Goal: Check status: Check status

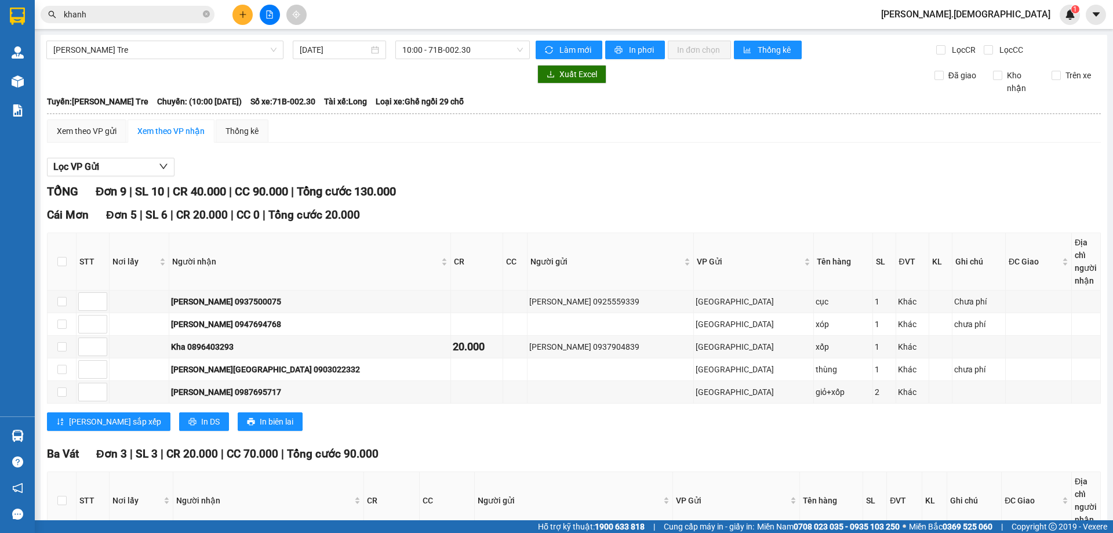
scroll to position [285, 0]
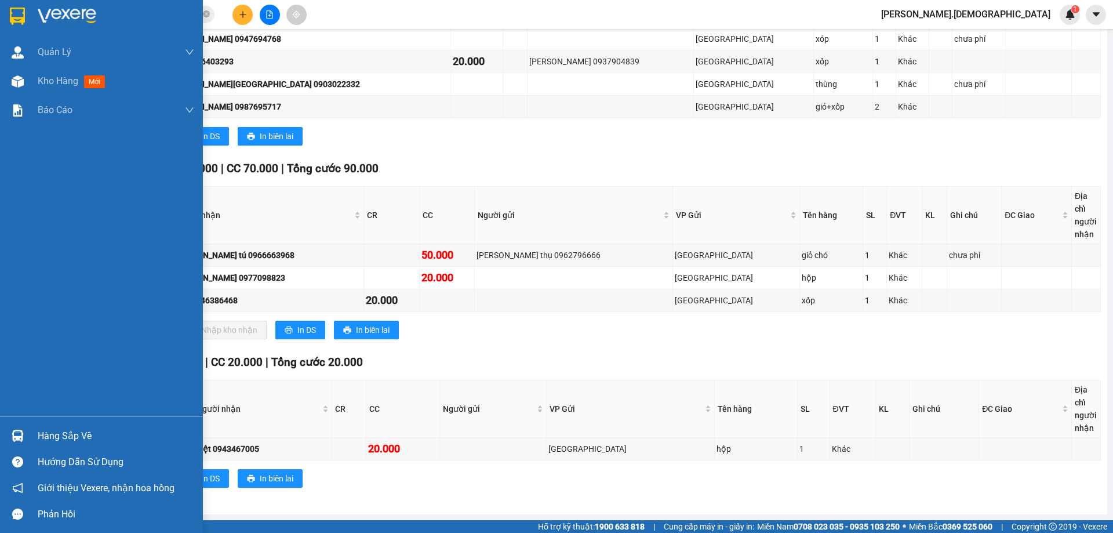
click at [83, 430] on div "Hàng sắp về" at bounding box center [116, 435] width 157 height 17
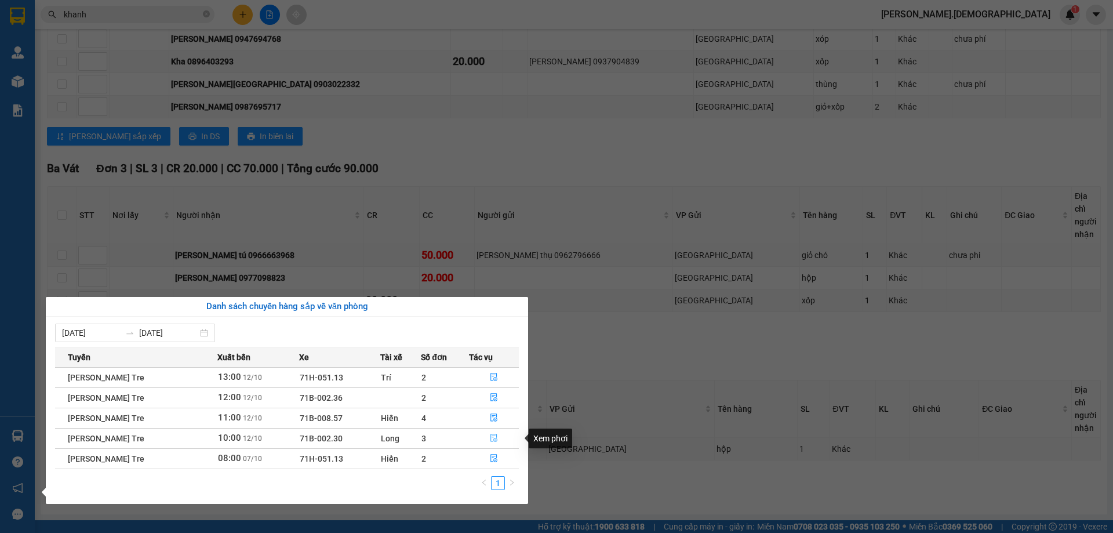
click at [496, 434] on icon "file-done" at bounding box center [494, 438] width 7 height 8
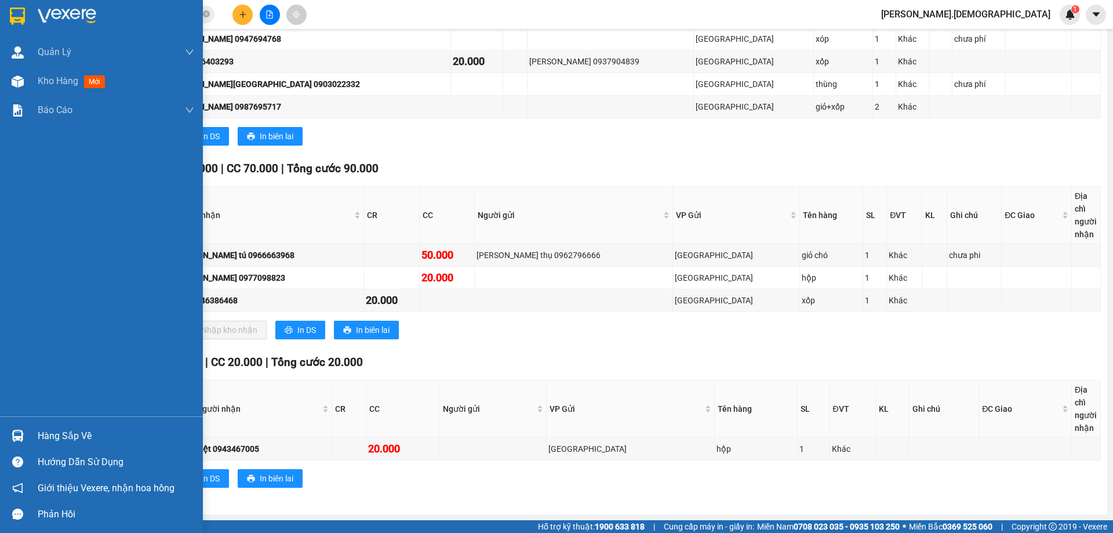
click at [25, 434] on div at bounding box center [18, 436] width 20 height 20
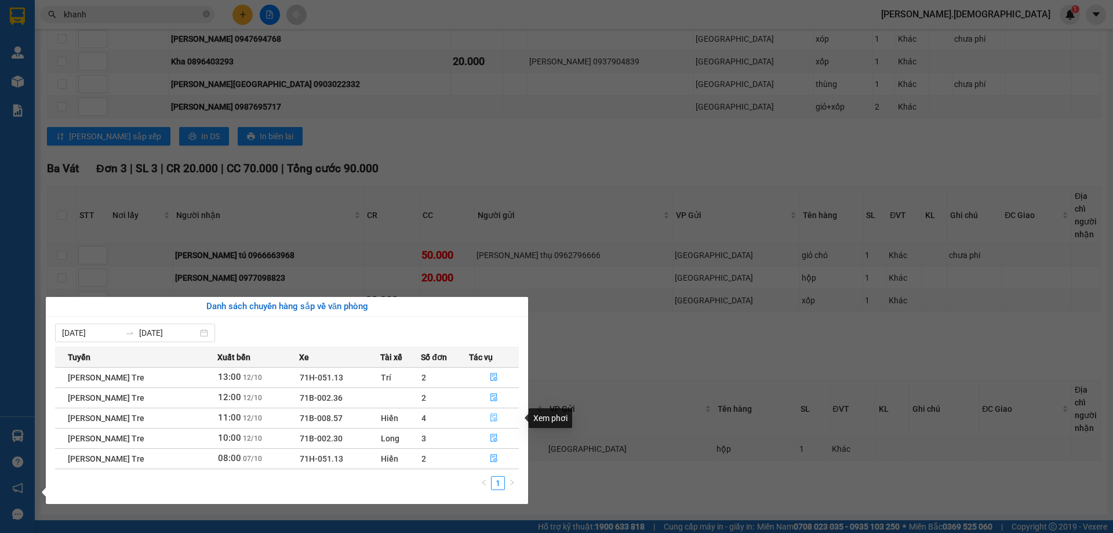
click at [492, 416] on icon "file-done" at bounding box center [494, 417] width 8 height 8
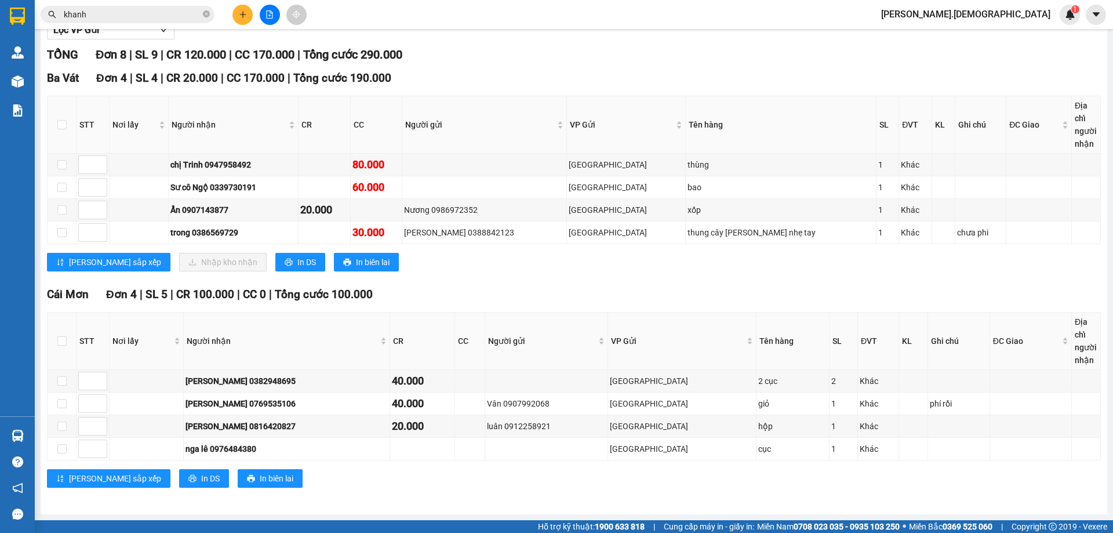
scroll to position [137, 0]
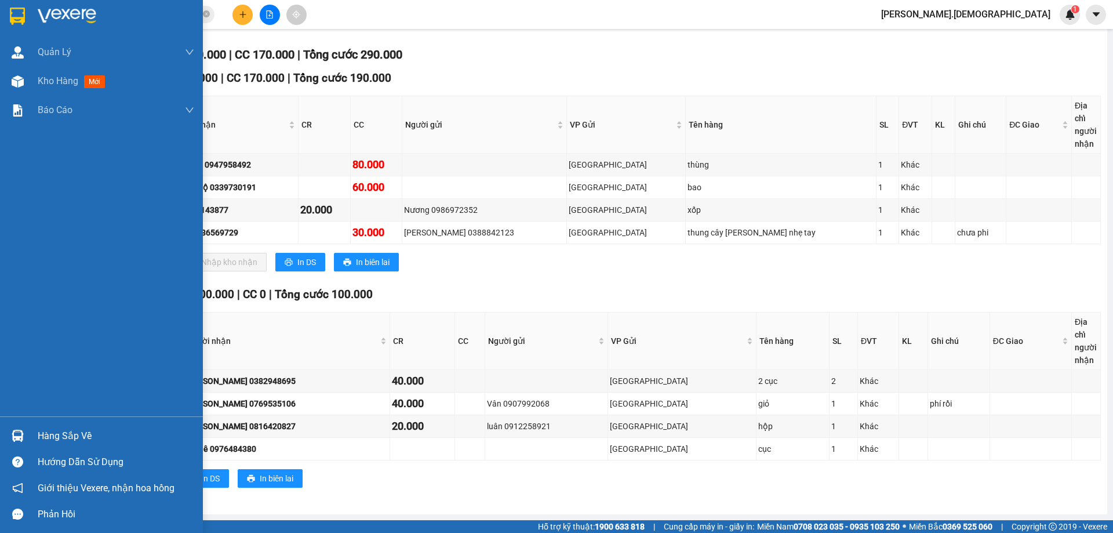
click at [39, 431] on div "Hàng sắp về" at bounding box center [116, 435] width 157 height 17
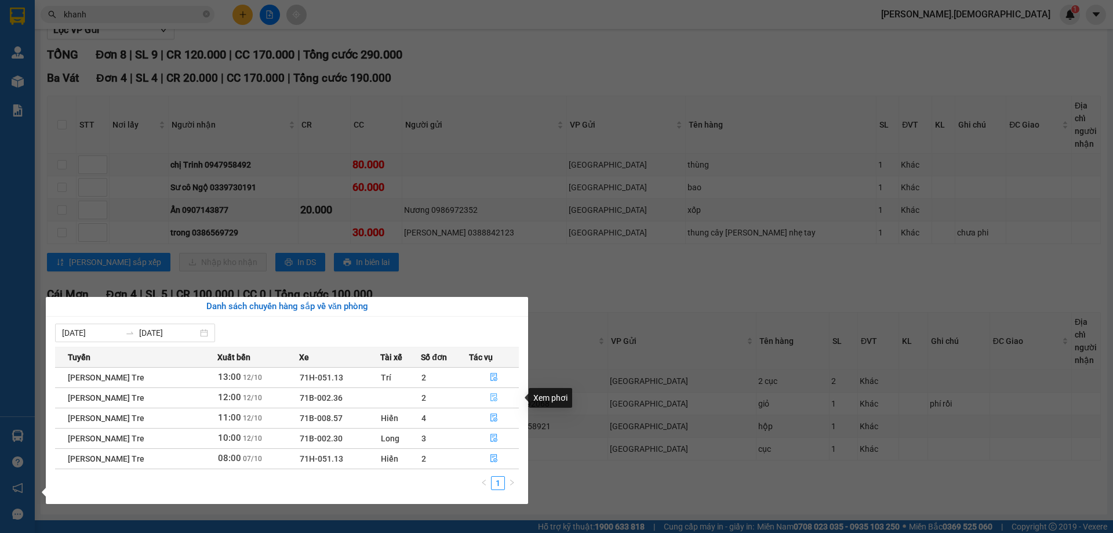
click at [492, 395] on icon "file-done" at bounding box center [494, 397] width 8 height 8
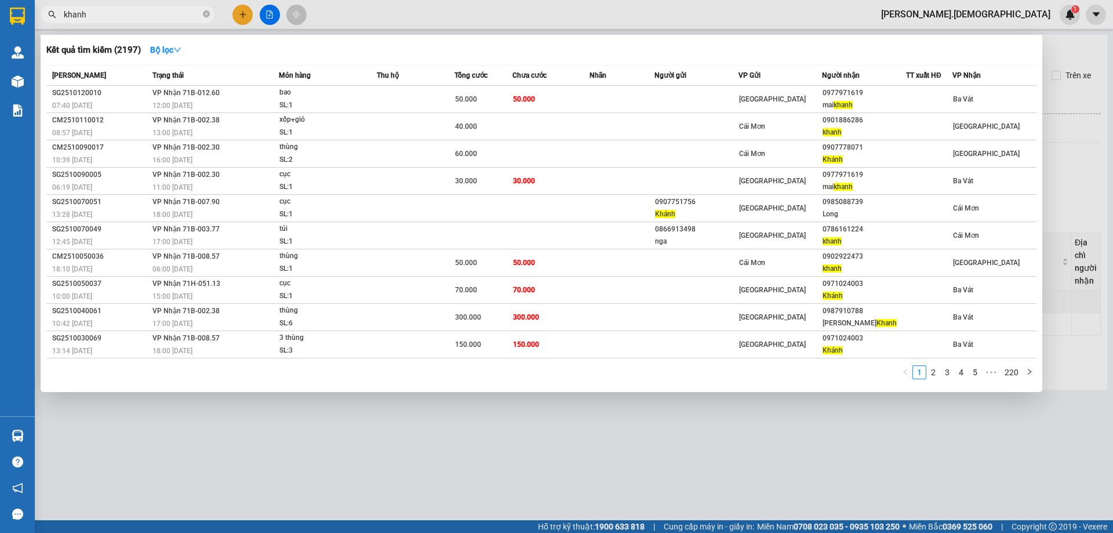
click at [115, 20] on input "khanh" at bounding box center [132, 14] width 137 height 13
type input "k"
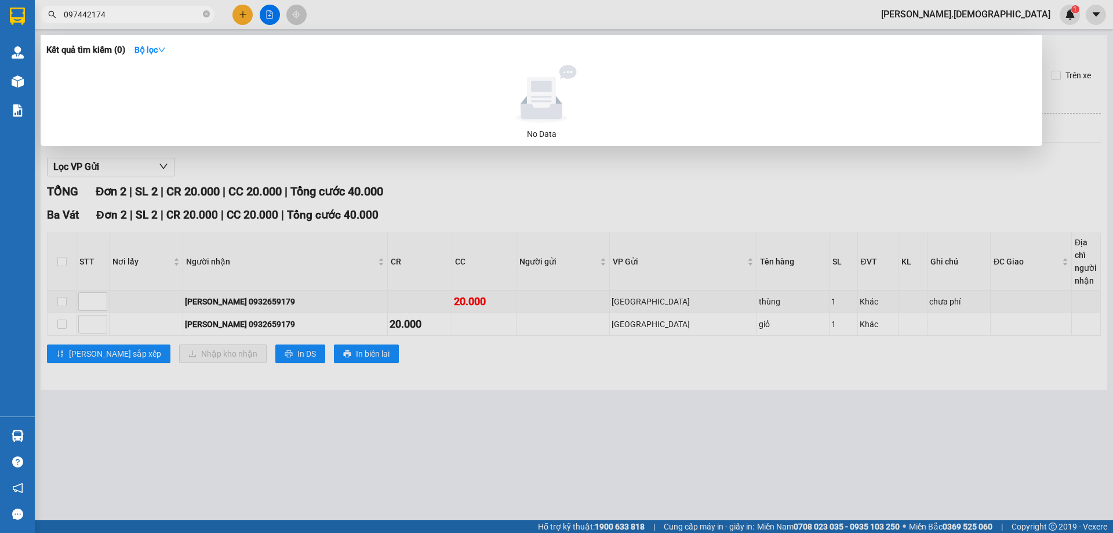
type input "0974421748"
